Goal: Information Seeking & Learning: Check status

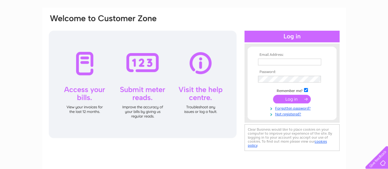
type input "eeb64@hotmail.com"
click at [287, 99] on input "submit" at bounding box center [292, 99] width 38 height 9
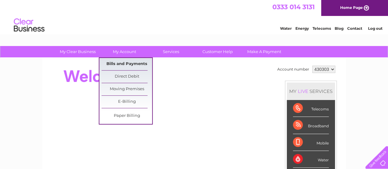
click at [135, 64] on link "Bills and Payments" at bounding box center [127, 64] width 51 height 12
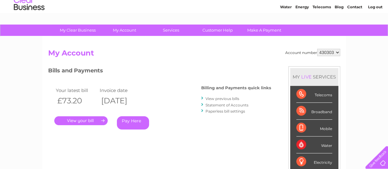
scroll to position [22, 0]
click at [214, 99] on link "View previous bills" at bounding box center [223, 98] width 34 height 5
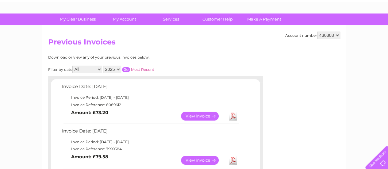
scroll to position [47, 0]
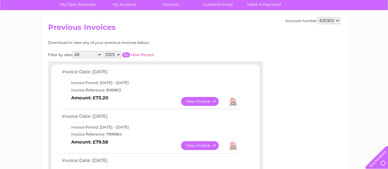
click at [209, 100] on link "View" at bounding box center [203, 101] width 45 height 9
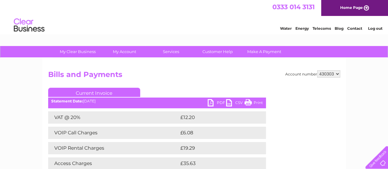
scroll to position [44, 0]
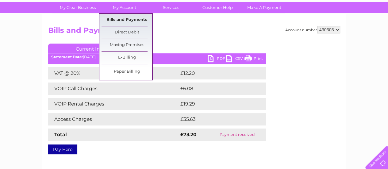
click at [121, 20] on link "Bills and Payments" at bounding box center [127, 20] width 51 height 12
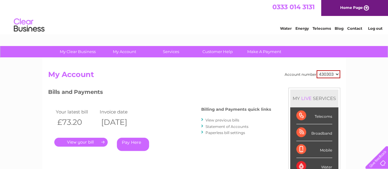
scroll to position [15, 0]
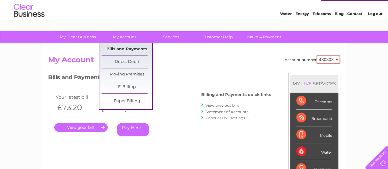
click at [125, 48] on link "Bills and Payments" at bounding box center [127, 49] width 51 height 12
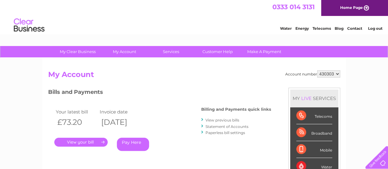
click at [214, 121] on link "View previous bills" at bounding box center [223, 120] width 34 height 5
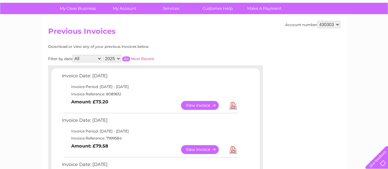
scroll to position [33, 0]
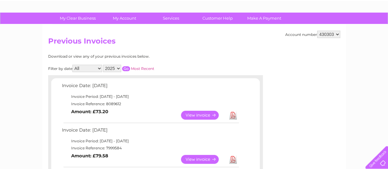
click at [207, 115] on link "View" at bounding box center [203, 115] width 45 height 9
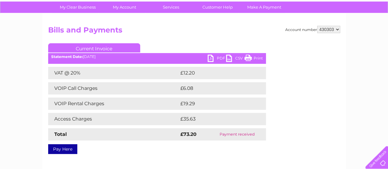
scroll to position [44, 0]
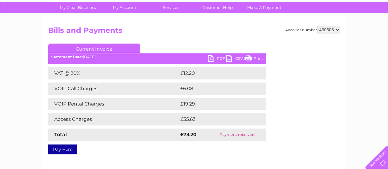
click at [259, 58] on link "Print" at bounding box center [254, 59] width 18 height 9
click at [337, 29] on select "430303 917628" at bounding box center [329, 29] width 23 height 7
select select "917628"
click at [318, 26] on select "430303 917628" at bounding box center [329, 29] width 23 height 7
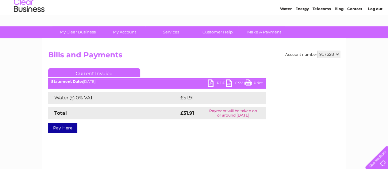
scroll to position [20, 0]
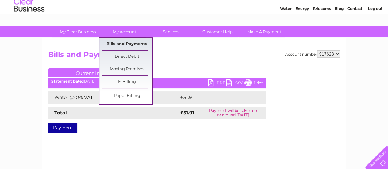
click at [129, 43] on link "Bills and Payments" at bounding box center [127, 44] width 51 height 12
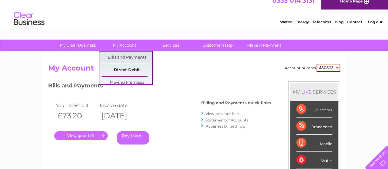
scroll to position [7, 0]
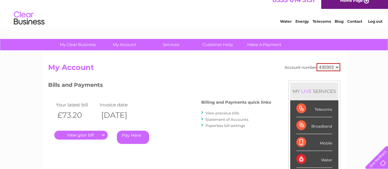
click at [337, 68] on select "430303 917628" at bounding box center [329, 67] width 24 height 8
select select "917628"
click at [317, 63] on select "430303 917628" at bounding box center [329, 67] width 24 height 8
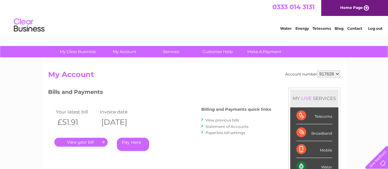
click at [210, 121] on link "View previous bills" at bounding box center [223, 120] width 34 height 5
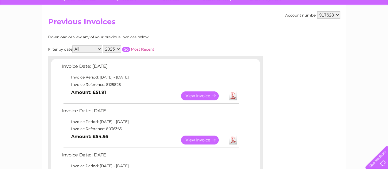
scroll to position [68, 0]
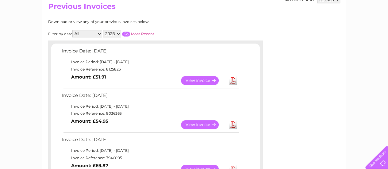
click at [202, 124] on link "View" at bounding box center [203, 124] width 45 height 9
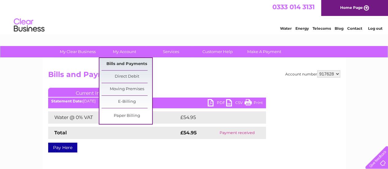
click at [129, 62] on link "Bills and Payments" at bounding box center [127, 64] width 51 height 12
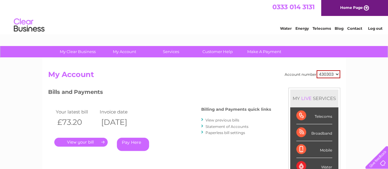
click at [337, 74] on select "430303 917628" at bounding box center [329, 74] width 24 height 8
select select "917628"
click at [317, 70] on select "430303 917628" at bounding box center [329, 74] width 24 height 8
click at [226, 119] on link "View previous bills" at bounding box center [223, 120] width 34 height 5
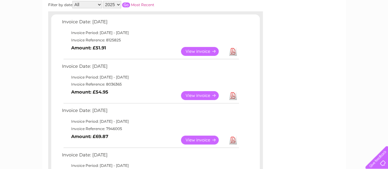
scroll to position [104, 0]
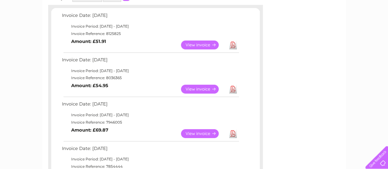
click at [203, 88] on link "View" at bounding box center [203, 89] width 45 height 9
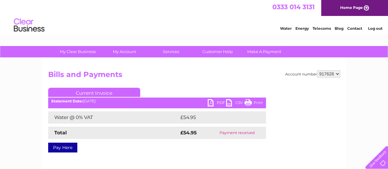
click at [257, 103] on link "Print" at bounding box center [254, 103] width 18 height 9
